Goal: Register for event/course

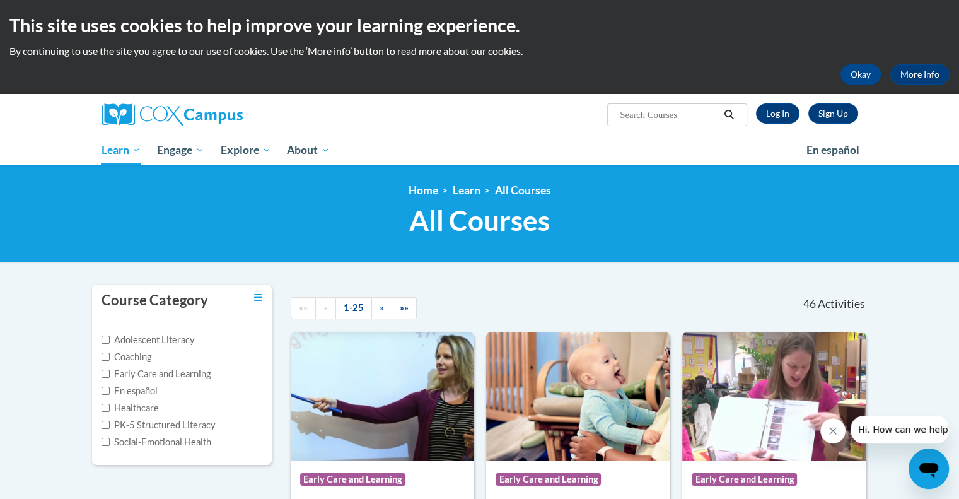
click at [139, 354] on label "Coaching" at bounding box center [127, 357] width 50 height 14
click at [110, 354] on input "Coaching" at bounding box center [106, 356] width 8 height 8
checkbox input "true"
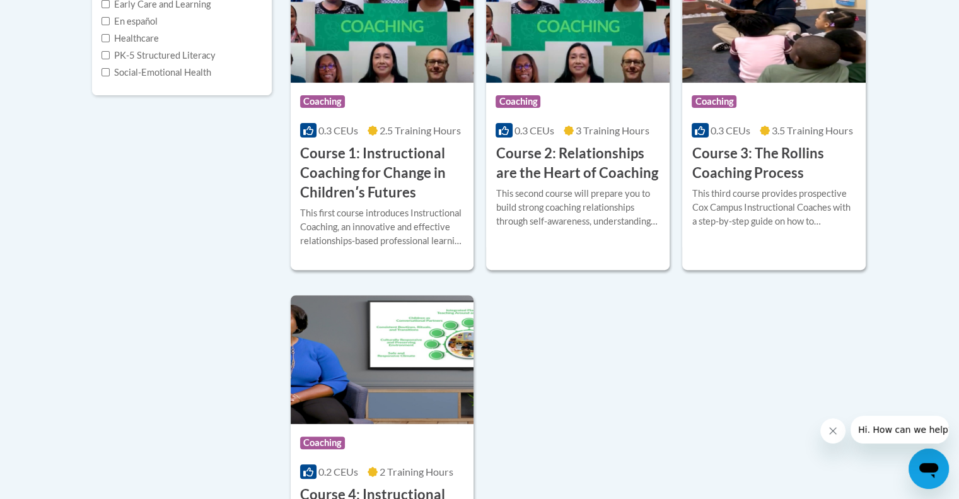
scroll to position [252, 0]
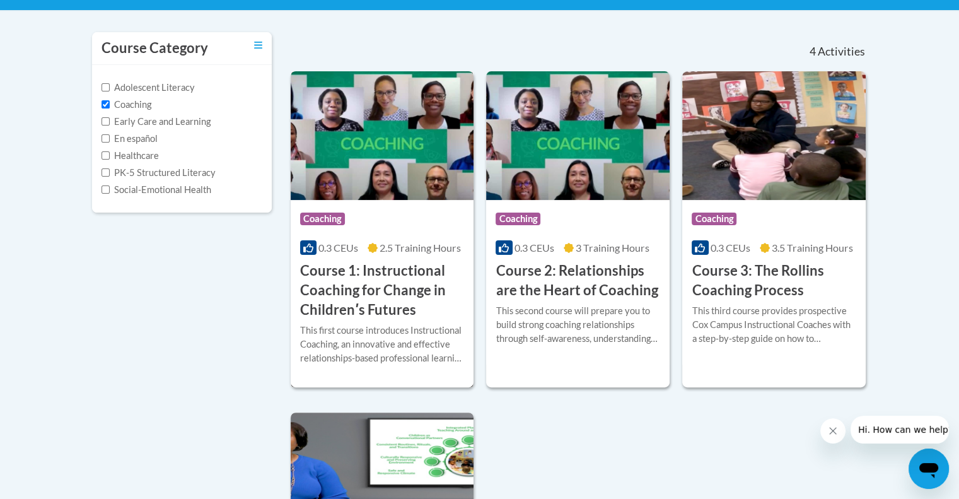
click at [425, 291] on h3 "Course 1: Instructional Coaching for Change in Childrenʹs Futures" at bounding box center [382, 290] width 165 height 58
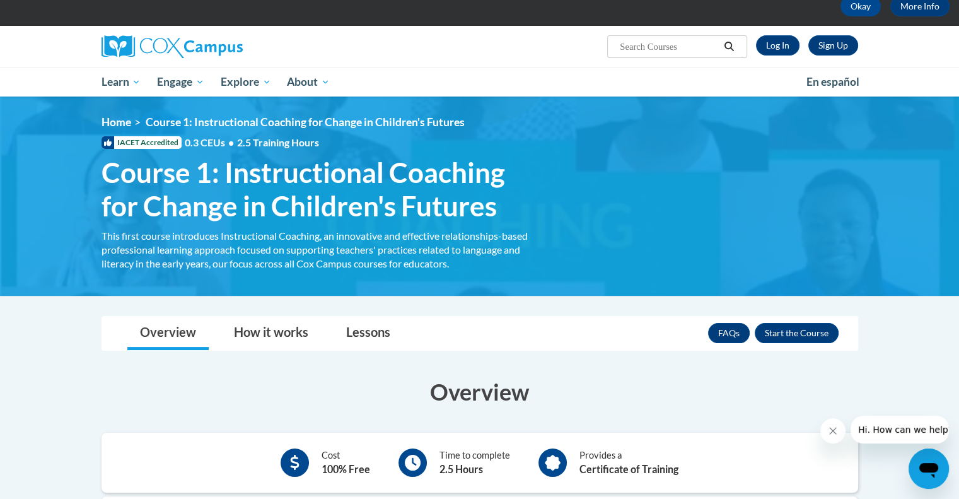
scroll to position [63, 0]
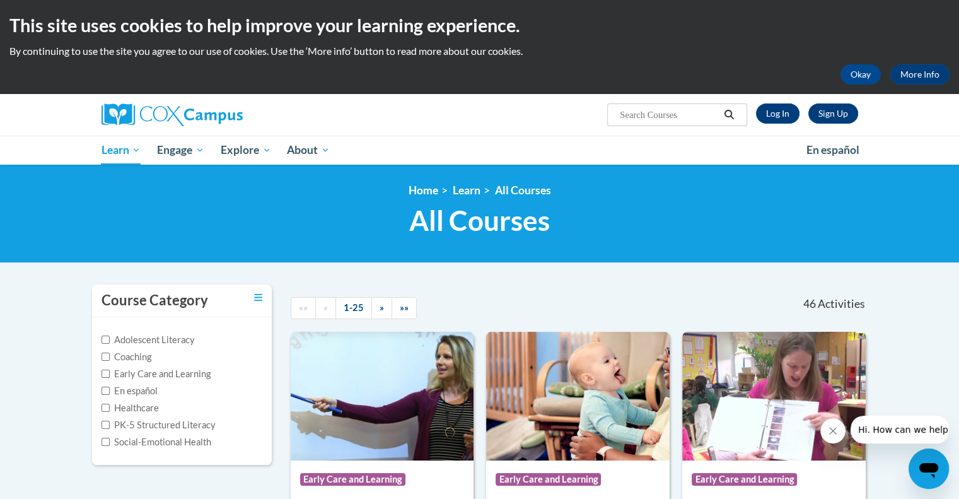
click at [111, 358] on label "Coaching" at bounding box center [127, 357] width 50 height 14
click at [110, 358] on input "Coaching" at bounding box center [106, 356] width 8 height 8
checkbox input "true"
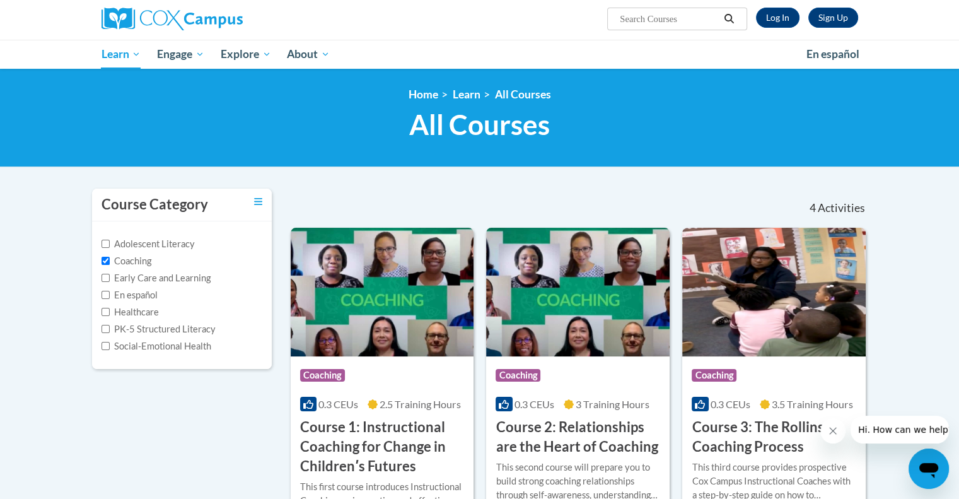
scroll to position [252, 0]
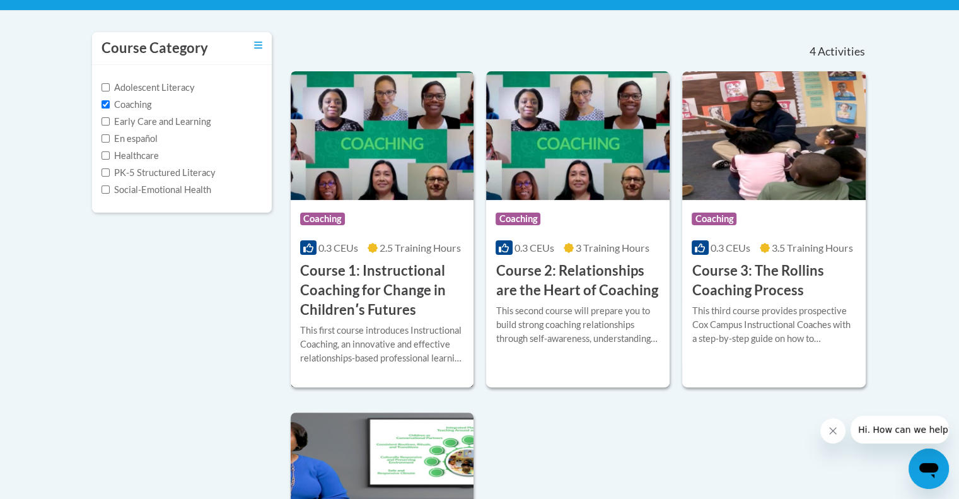
click at [388, 192] on img at bounding box center [382, 135] width 183 height 129
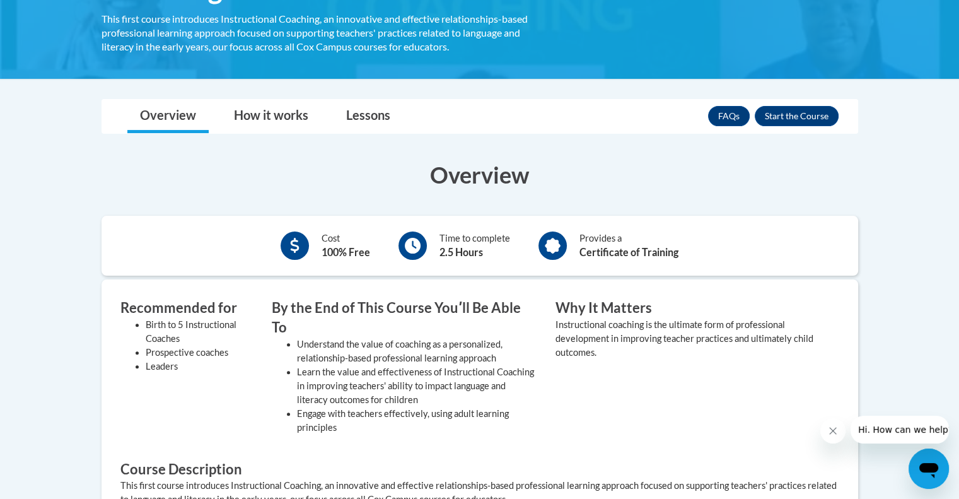
scroll to position [252, 0]
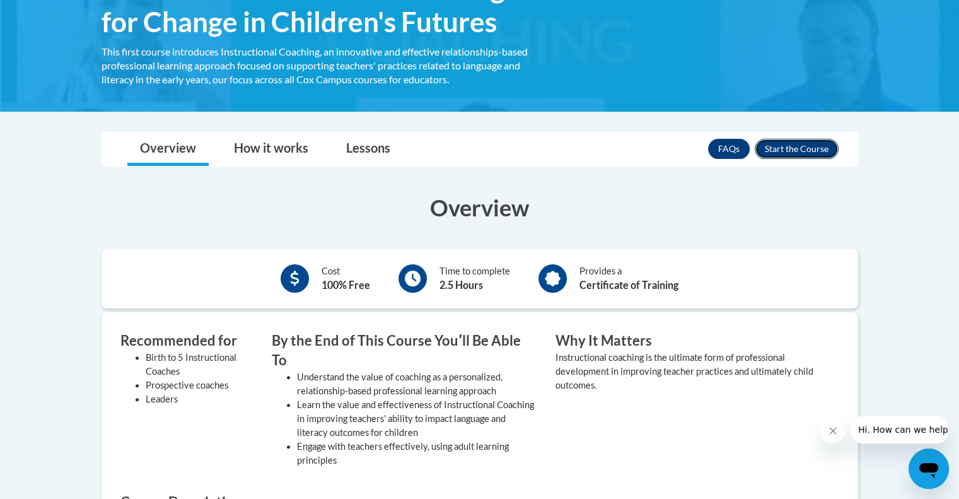
click at [786, 142] on button "Enroll" at bounding box center [797, 149] width 84 height 20
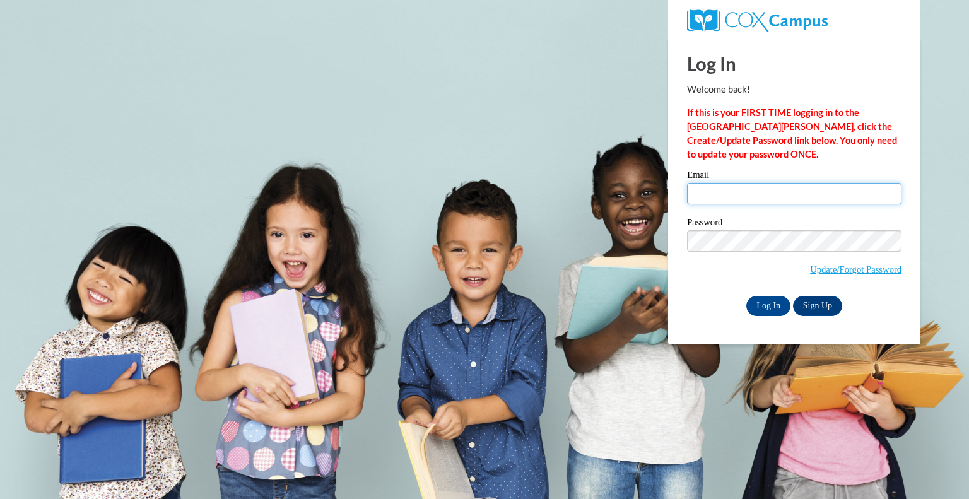
click at [774, 197] on input "Email" at bounding box center [794, 193] width 214 height 21
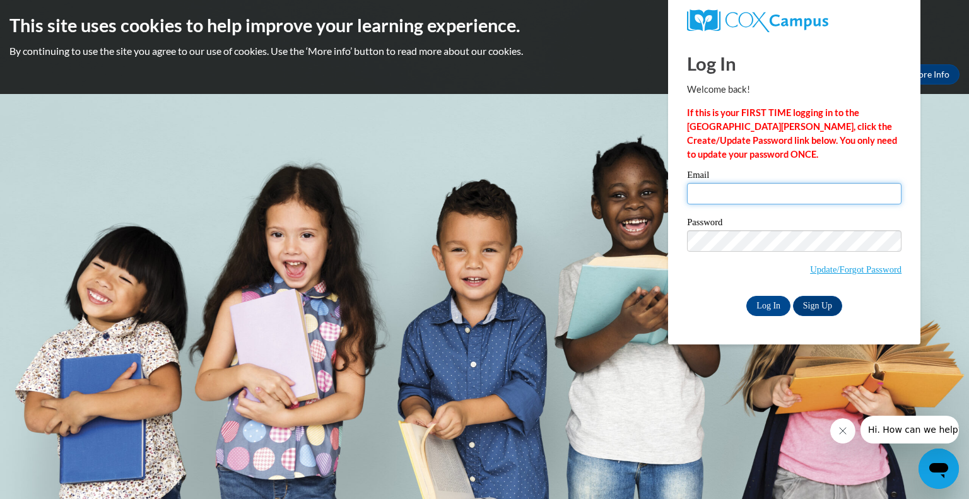
type input "[PERSON_NAME][EMAIL_ADDRESS][PERSON_NAME][PERSON_NAME][DOMAIN_NAME]"
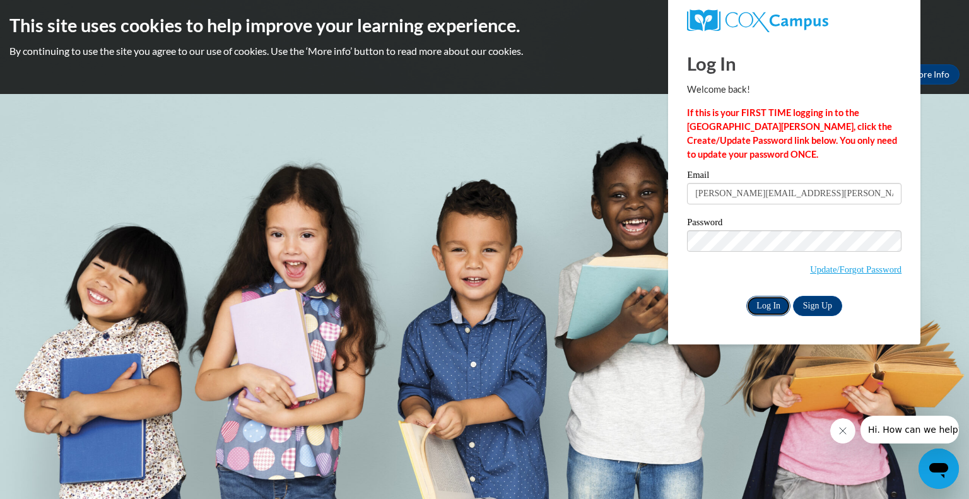
click at [770, 307] on input "Log In" at bounding box center [768, 306] width 44 height 20
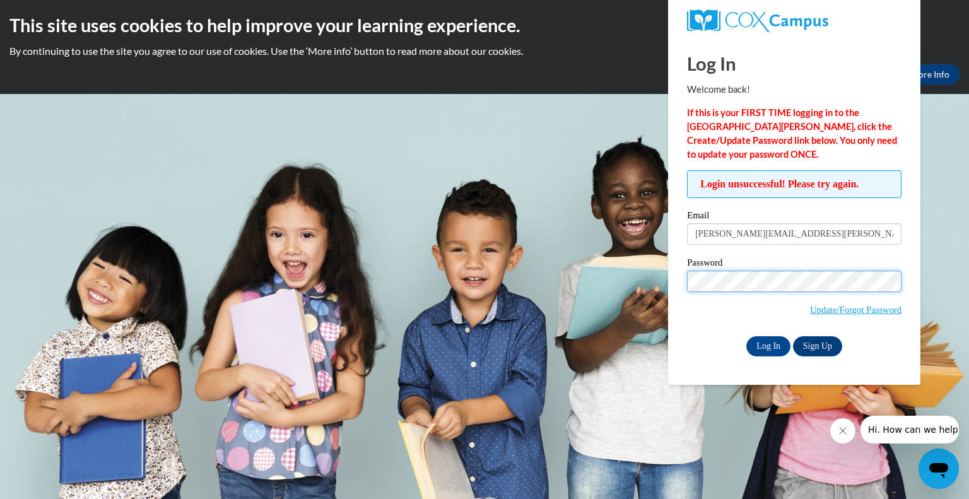
click at [746, 336] on input "Log In" at bounding box center [768, 346] width 44 height 20
click at [813, 339] on link "Sign Up" at bounding box center [817, 346] width 49 height 20
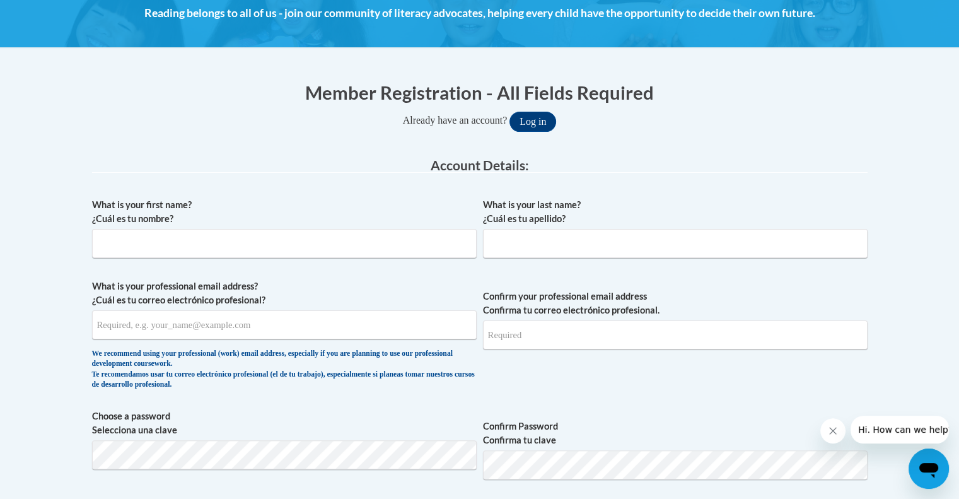
scroll to position [252, 0]
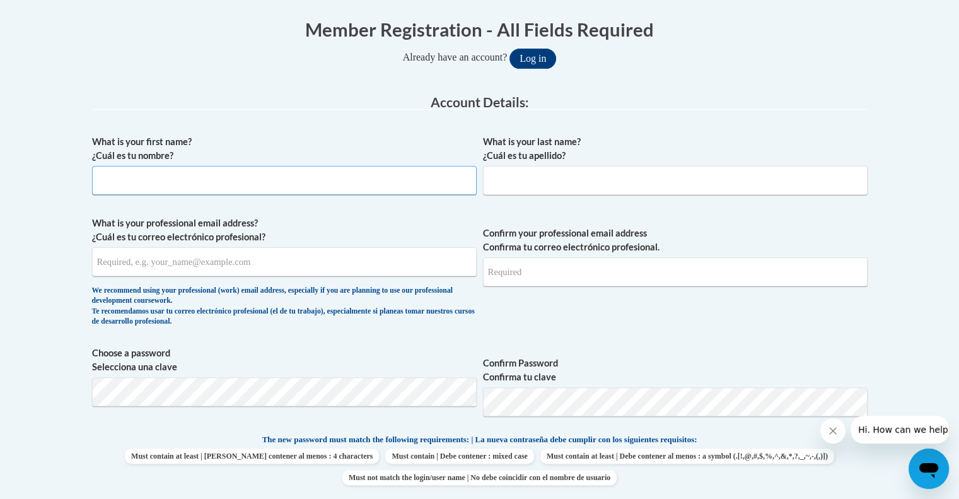
click at [428, 182] on input "What is your first name? ¿Cuál es tu nombre?" at bounding box center [284, 180] width 385 height 29
type input "Julie"
type input "Copelan"
type input "jrbcopelan@yahoo.com"
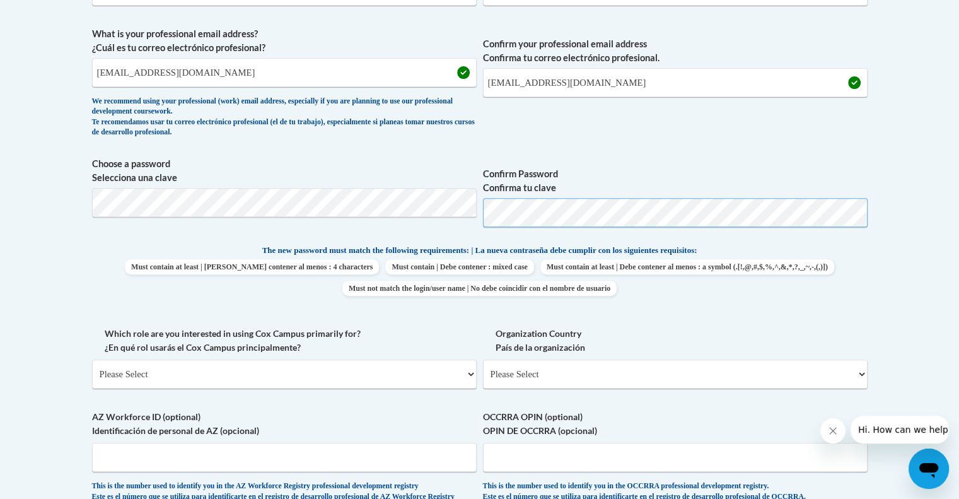
scroll to position [504, 0]
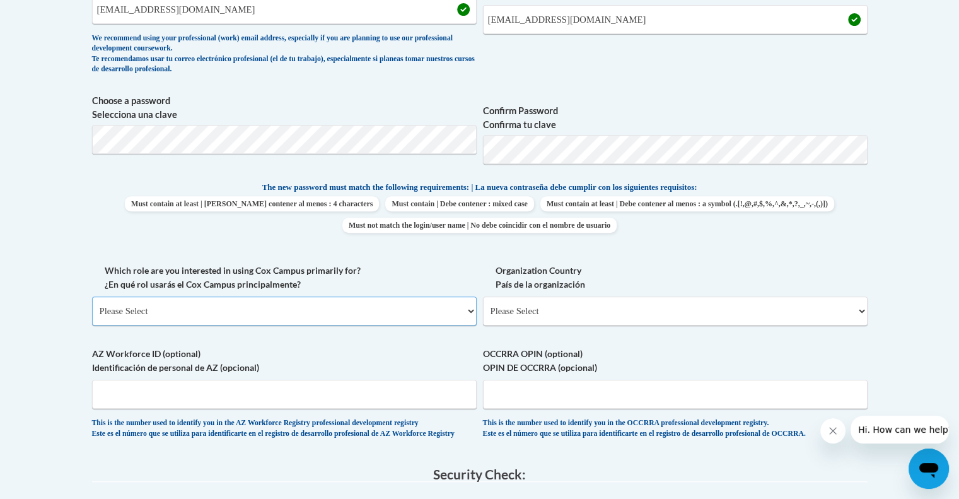
click at [459, 305] on select "Please Select College/University | Colegio/Universidad Community/Nonprofit Part…" at bounding box center [284, 310] width 385 height 29
select select "fbf2d438-af2f-41f8-98f1-81c410e29de3"
click at [92, 296] on select "Please Select College/University | Colegio/Universidad Community/Nonprofit Part…" at bounding box center [284, 310] width 385 height 29
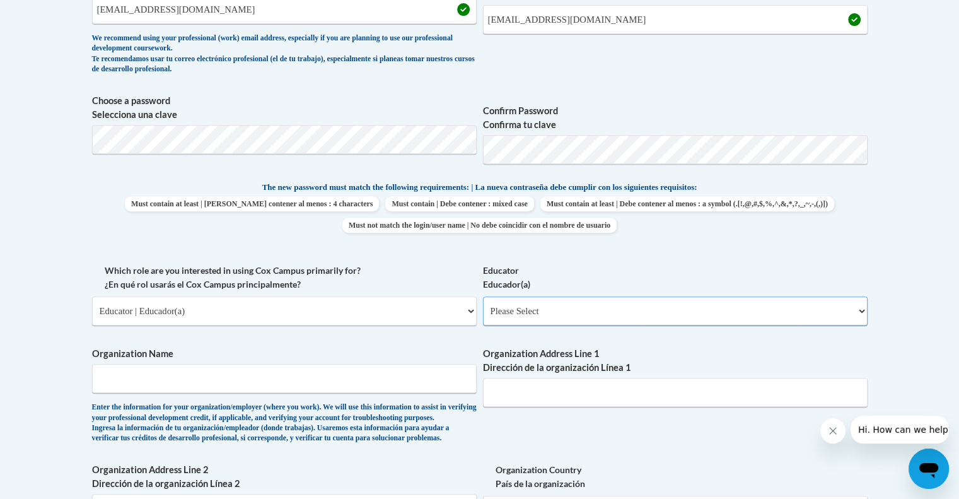
click at [515, 297] on select "Please Select Early Learning/Daycare Teacher/Family Home Care Provider | Maestr…" at bounding box center [675, 310] width 385 height 29
select select "5455f13f-8aeb-4200-a53b-f3dbe28286cf"
click at [483, 296] on select "Please Select Early Learning/Daycare Teacher/Family Home Care Provider | Maestr…" at bounding box center [675, 310] width 385 height 29
click at [340, 383] on input "Organization Name" at bounding box center [284, 378] width 385 height 29
type input "Greene County"
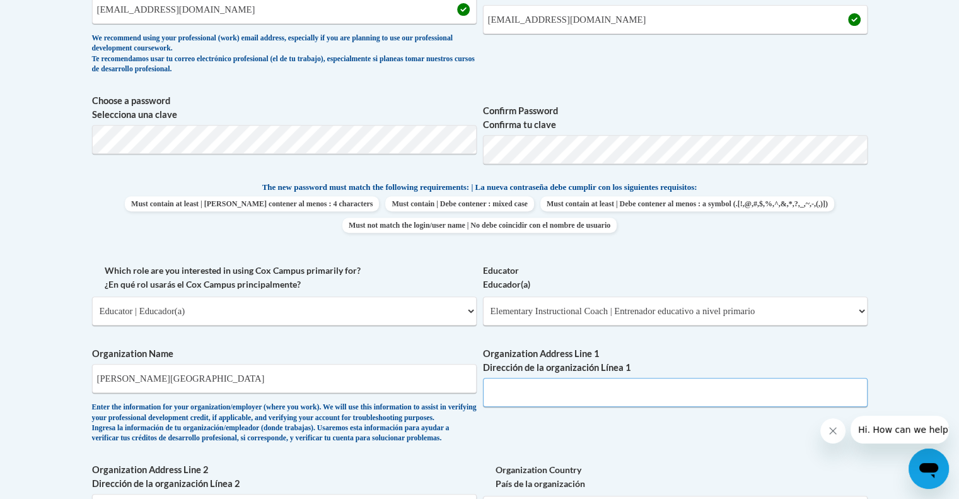
click at [500, 398] on input "Organization Address Line 1 Dirección de la organización Línea 1" at bounding box center [675, 392] width 385 height 29
type input "1444 Meadow Crest Road"
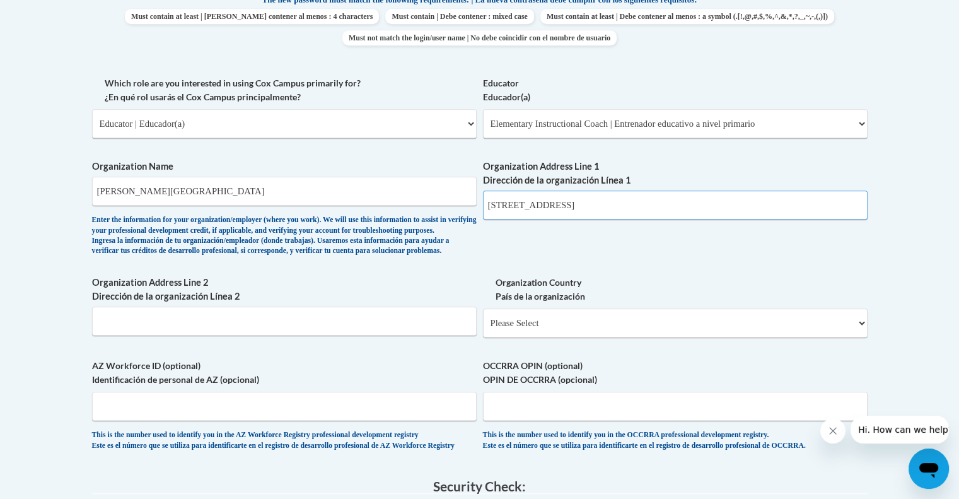
scroll to position [694, 0]
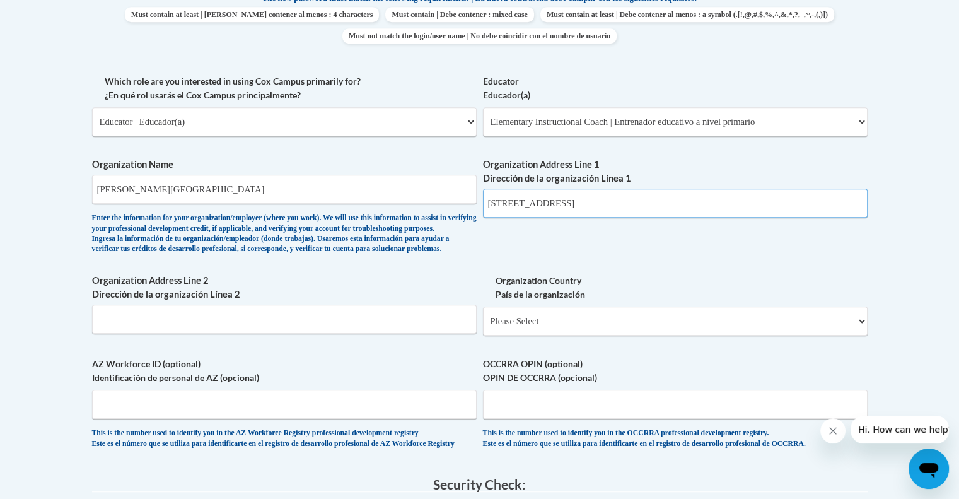
click at [549, 202] on input "1444 Meadow Crest Road" at bounding box center [675, 203] width 385 height 29
drag, startPoint x: 623, startPoint y: 195, endPoint x: 447, endPoint y: 238, distance: 181.2
click at [464, 226] on div "What is your first name? ¿Cuál es tu nombre? Julie What is your last name? ¿Cuá…" at bounding box center [480, 74] width 776 height 774
click at [368, 334] on input "Organization Address Line 2 Dirección de la organización Línea 2" at bounding box center [284, 319] width 385 height 29
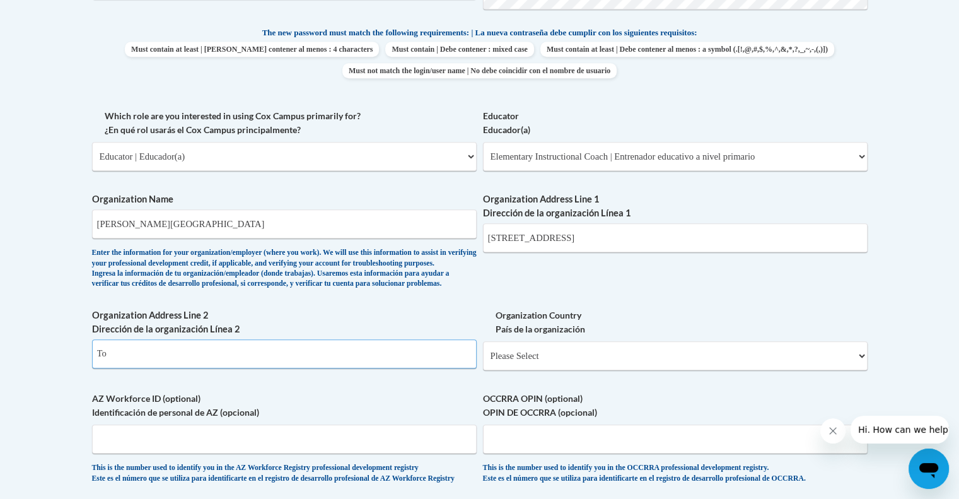
scroll to position [631, 0]
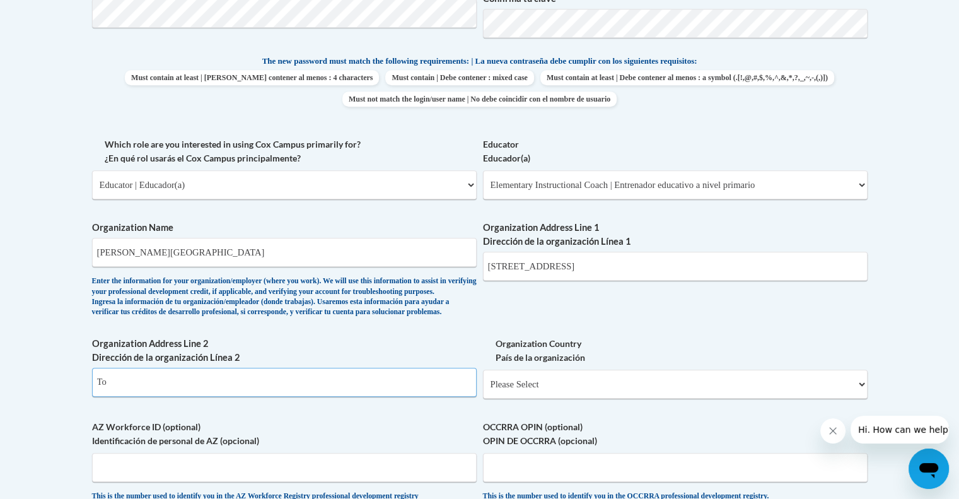
type input "To"
drag, startPoint x: 619, startPoint y: 270, endPoint x: 517, endPoint y: 269, distance: 101.5
click at [517, 269] on input "1444 Meadow Crest Road" at bounding box center [675, 266] width 385 height 29
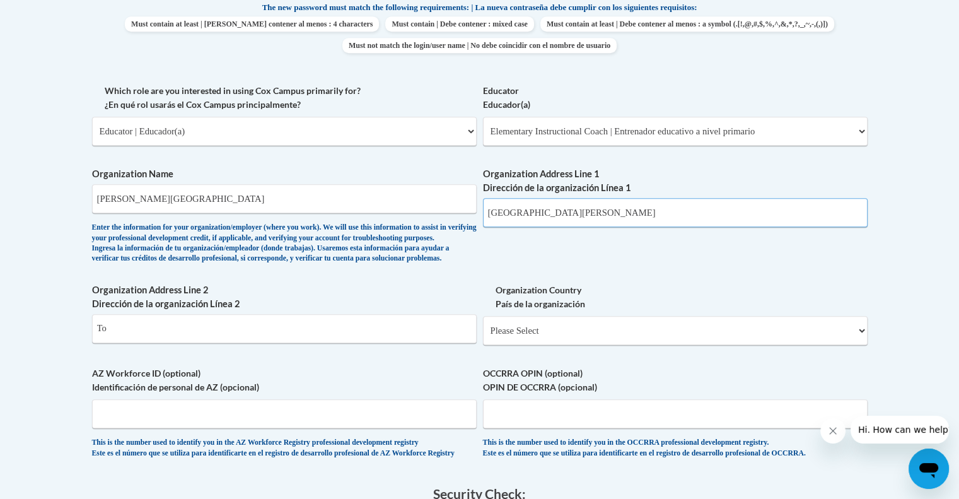
scroll to position [757, 0]
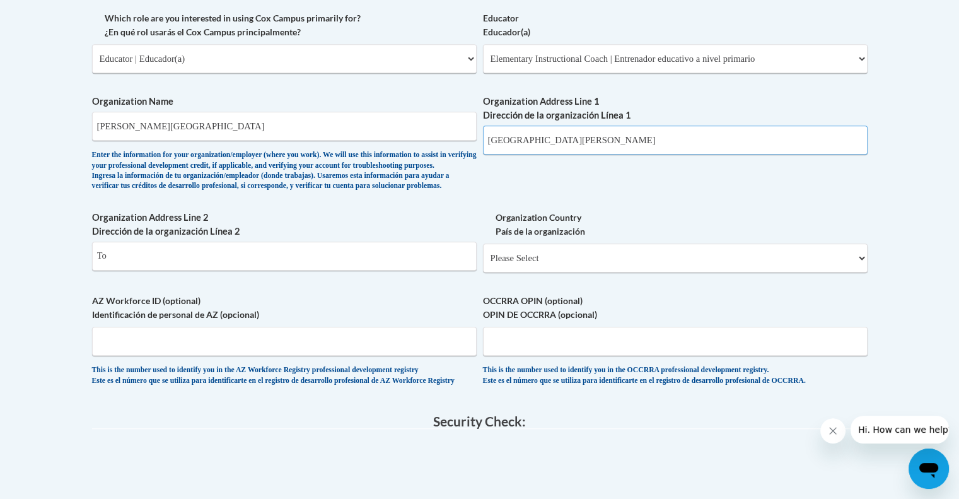
type input "1444 Towne Center Parkway"
click at [537, 272] on select "Please Select United States | Estados Unidos Outside of the United States | Fue…" at bounding box center [675, 257] width 385 height 29
select select "ad49bcad-a171-4b2e-b99c-48b446064914"
click at [483, 264] on select "Please Select United States | Estados Unidos Outside of the United States | Fue…" at bounding box center [675, 257] width 385 height 29
select select
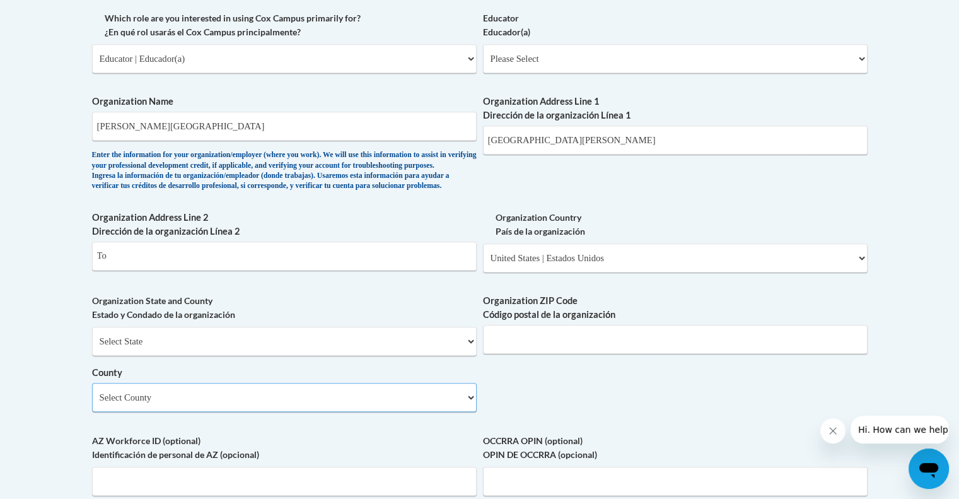
click at [400, 412] on select "Select County Appling Atkinson Bacon Baker Baldwin Banks Barrow Bartow Ben Hill…" at bounding box center [284, 397] width 385 height 29
select select "Greene"
click at [92, 404] on select "Select County Appling Atkinson Bacon Baker Baldwin Banks Barrow Bartow Ben Hill…" at bounding box center [284, 397] width 385 height 29
click at [611, 352] on input "Organization ZIP Code Código postal de la organización" at bounding box center [675, 339] width 385 height 29
type input "31024"
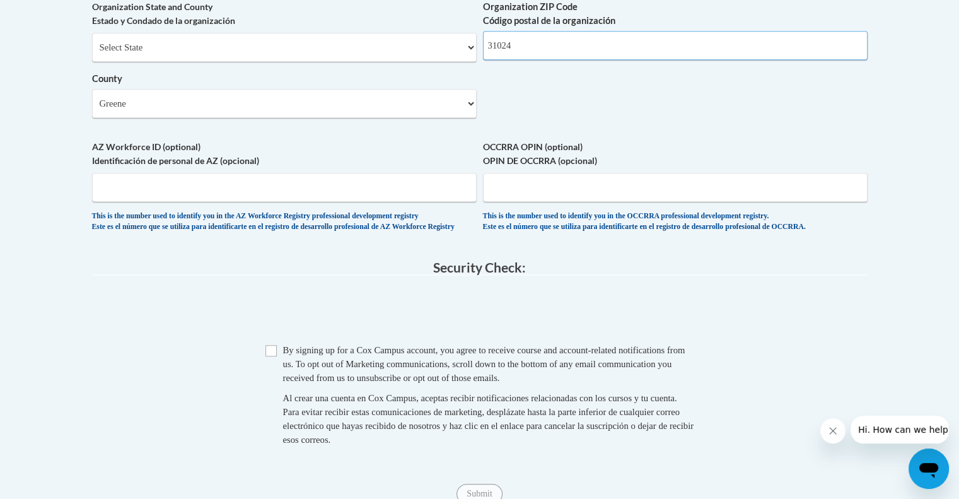
scroll to position [1198, 0]
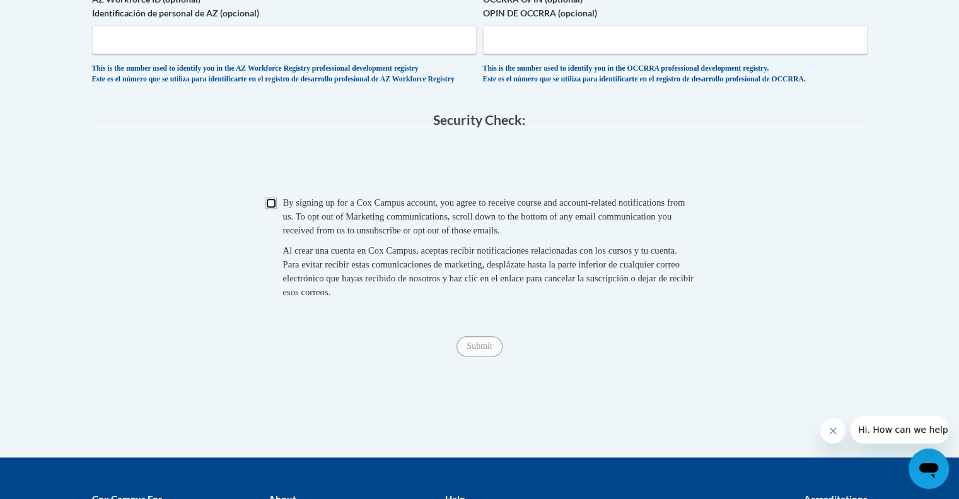
click at [271, 209] on input "Checkbox" at bounding box center [270, 202] width 11 height 11
checkbox input "true"
click at [472, 356] on input "Submit" at bounding box center [479, 346] width 45 height 20
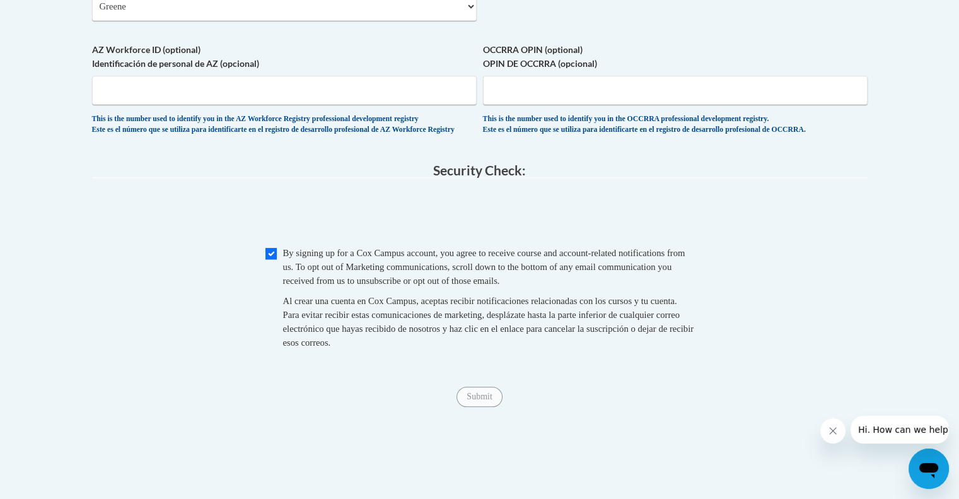
scroll to position [953, 0]
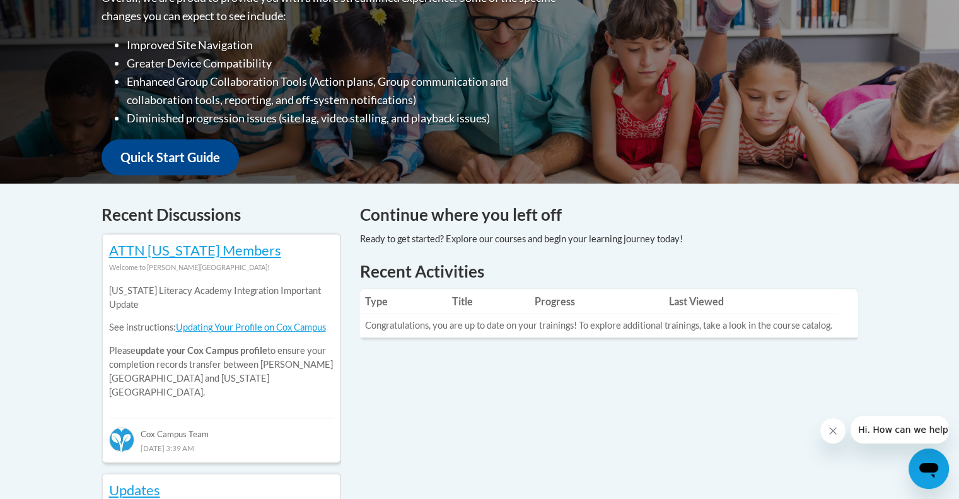
scroll to position [189, 0]
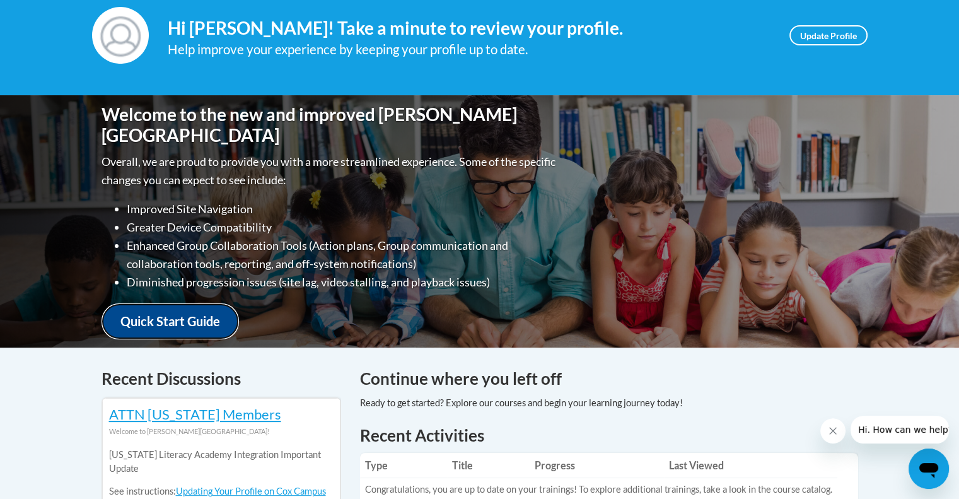
click at [184, 305] on link "Quick Start Guide" at bounding box center [170, 321] width 137 height 36
